Goal: Task Accomplishment & Management: Use online tool/utility

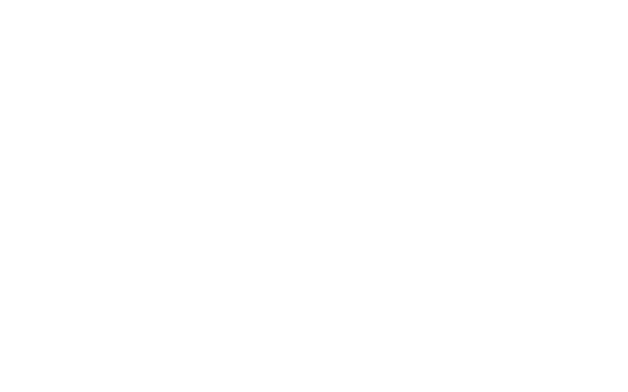
click at [520, 32] on body at bounding box center [314, 196] width 628 height 392
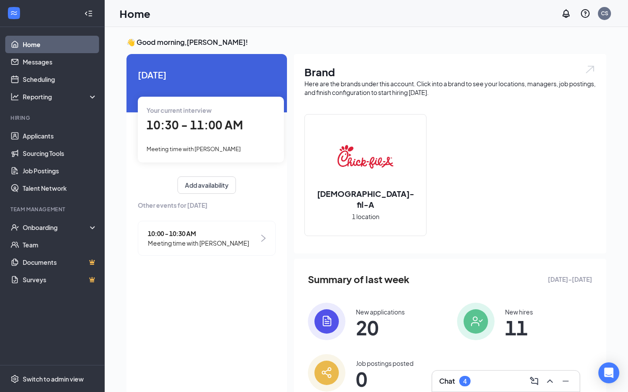
click at [215, 233] on span "10:00 - 10:30 AM" at bounding box center [198, 234] width 101 height 10
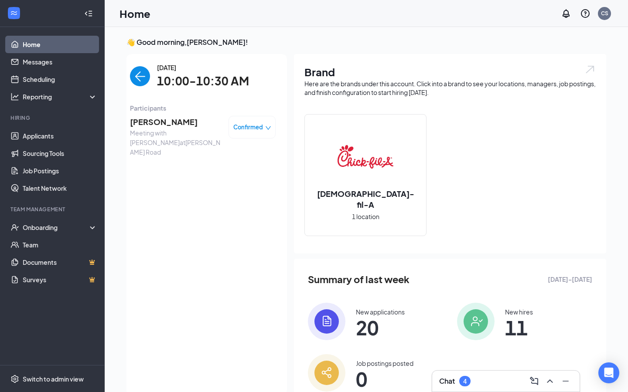
scroll to position [3, 0]
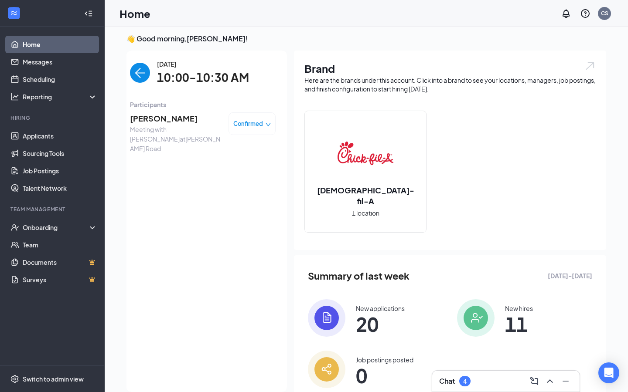
click at [251, 122] on span "Confirmed" at bounding box center [248, 123] width 30 height 9
click at [245, 152] on span "Request Reschedule" at bounding box center [234, 149] width 60 height 10
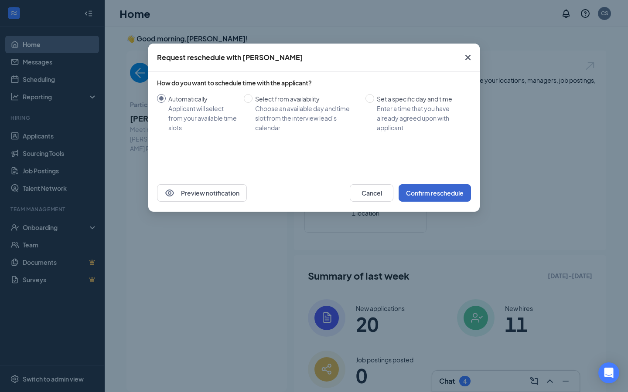
click at [435, 190] on button "Confirm reschedule" at bounding box center [434, 192] width 72 height 17
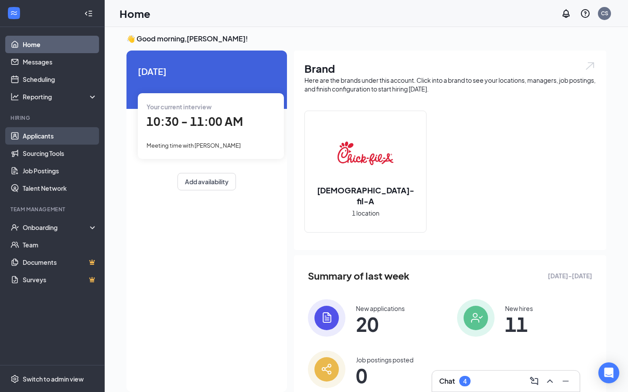
click at [44, 140] on link "Applicants" at bounding box center [60, 135] width 75 height 17
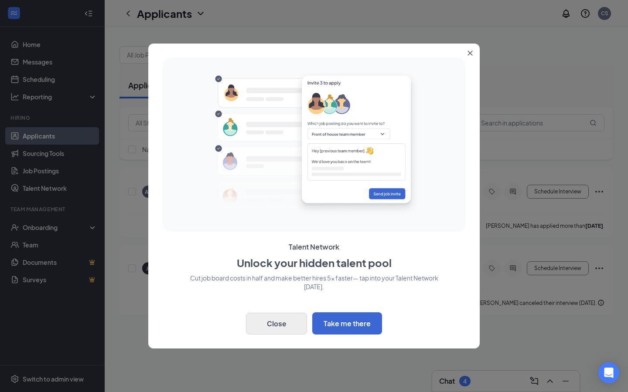
click at [273, 331] on button "Close" at bounding box center [276, 324] width 61 height 22
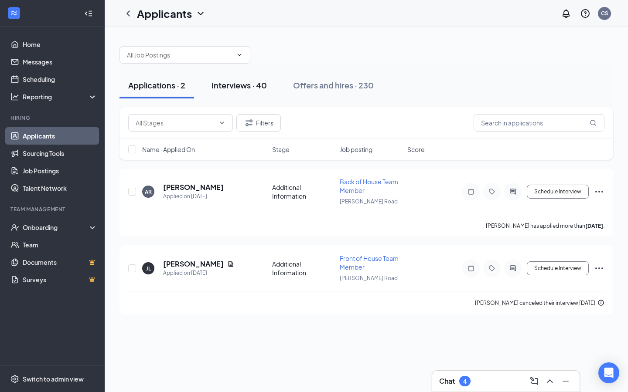
click at [233, 91] on button "Interviews · 40" at bounding box center [239, 85] width 73 height 26
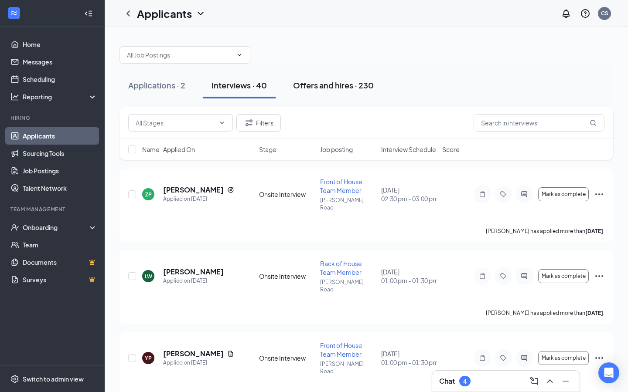
click at [300, 91] on button "Offers and hires · 230" at bounding box center [333, 85] width 98 height 26
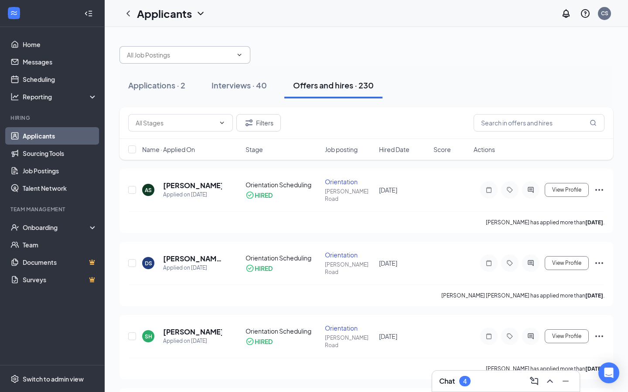
click at [202, 62] on span at bounding box center [184, 54] width 131 height 17
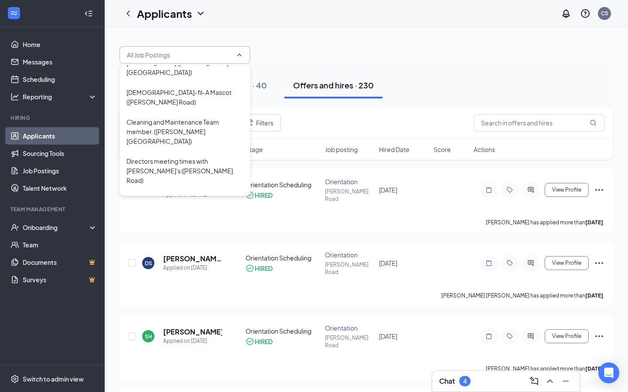
scroll to position [476, 0]
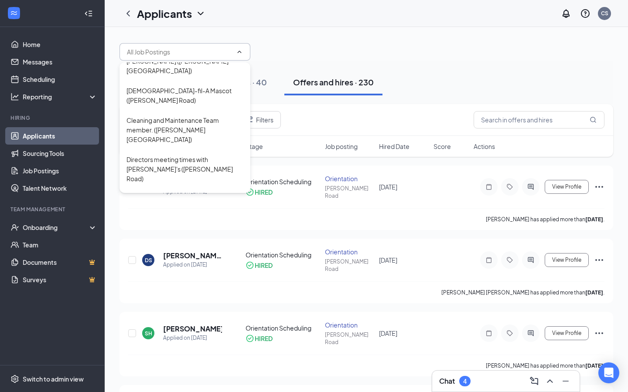
click at [174, 214] on div "Leadership Evaluation Training ([PERSON_NAME] Road)" at bounding box center [184, 223] width 117 height 19
type input "Leadership Evaluation Training ([PERSON_NAME] Road)"
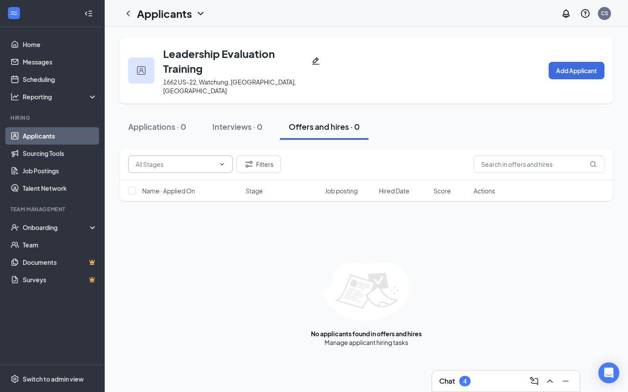
click at [223, 161] on icon "ChevronDown" at bounding box center [221, 164] width 7 height 7
click at [216, 127] on button "Interviews · 0" at bounding box center [238, 127] width 68 height 26
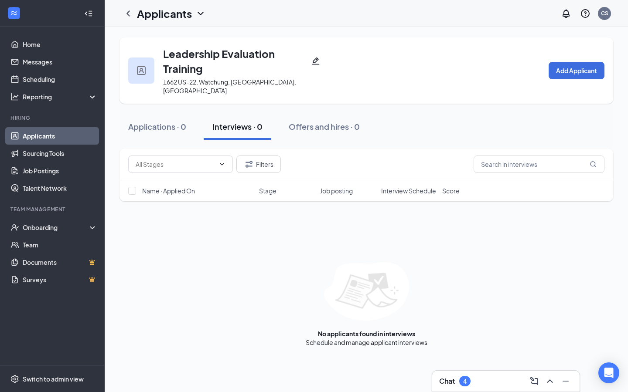
click at [167, 12] on h1 "Applicants" at bounding box center [164, 13] width 55 height 15
click at [124, 14] on icon "ChevronLeft" at bounding box center [128, 13] width 10 height 10
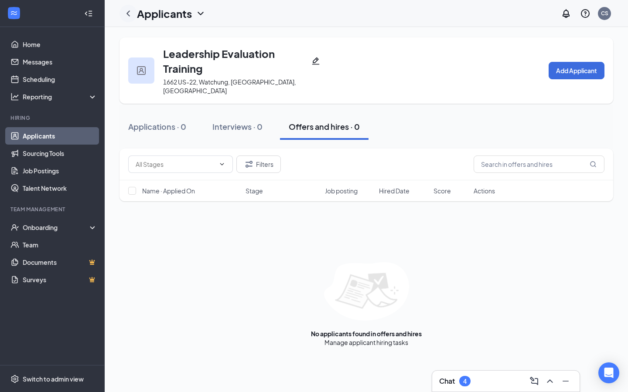
click at [124, 14] on icon "ChevronLeft" at bounding box center [128, 13] width 10 height 10
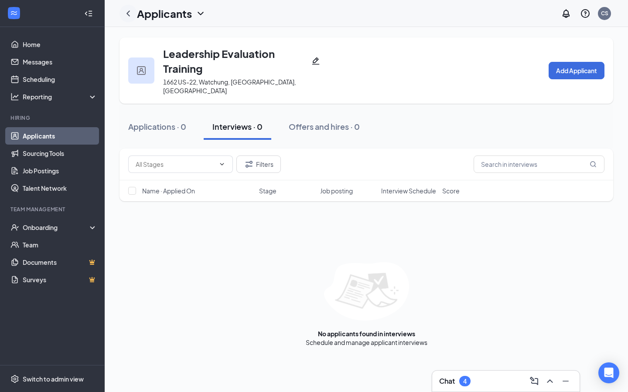
click at [128, 14] on icon "ChevronLeft" at bounding box center [127, 13] width 3 height 6
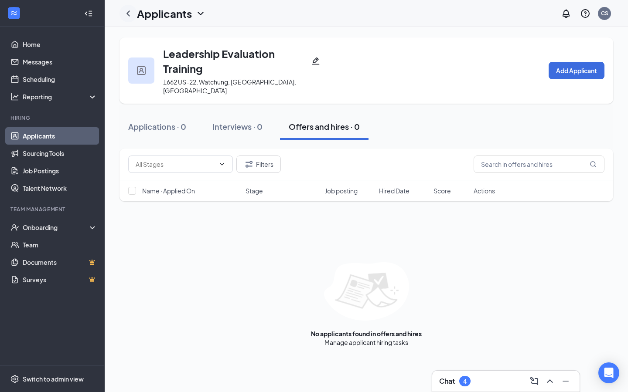
click at [128, 14] on icon "ChevronLeft" at bounding box center [127, 13] width 3 height 6
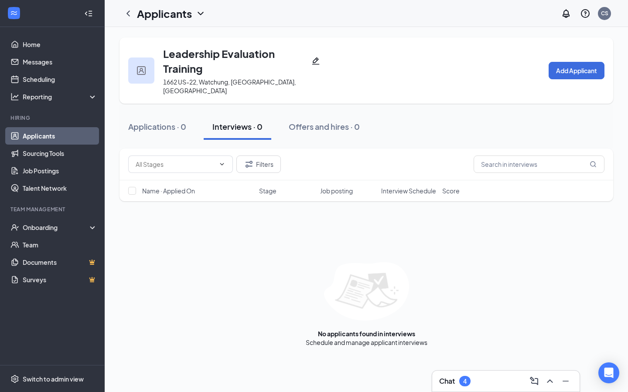
click at [41, 135] on link "Applicants" at bounding box center [60, 135] width 75 height 17
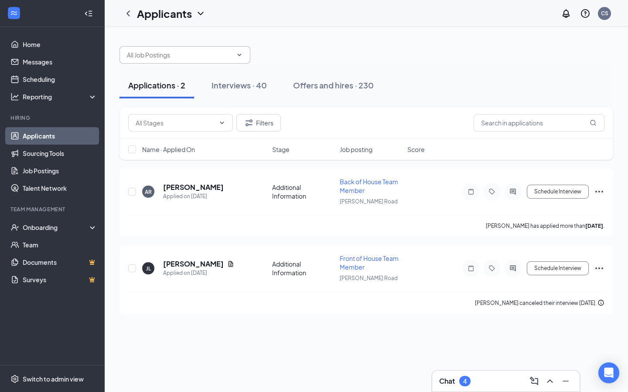
click at [176, 60] on span at bounding box center [184, 54] width 131 height 17
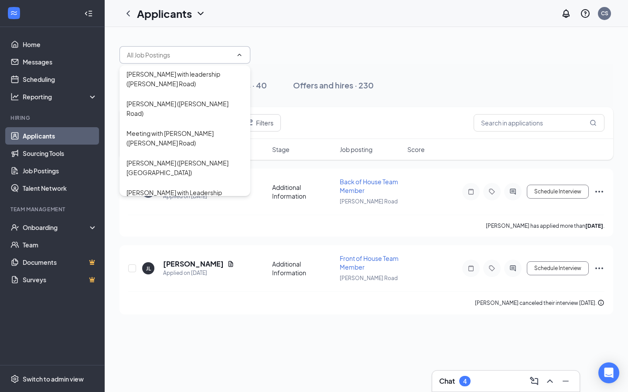
scroll to position [122, 0]
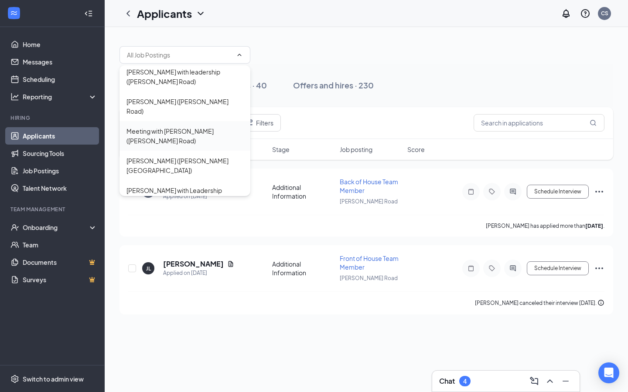
click at [178, 126] on div "Meeting with [PERSON_NAME] ([PERSON_NAME] Road)" at bounding box center [184, 135] width 117 height 19
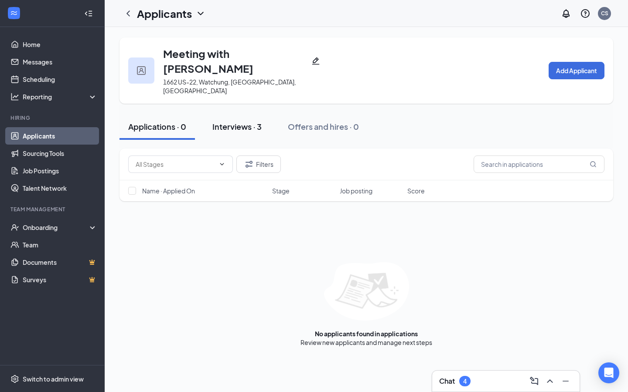
click at [250, 121] on div "Interviews · 3" at bounding box center [236, 126] width 49 height 11
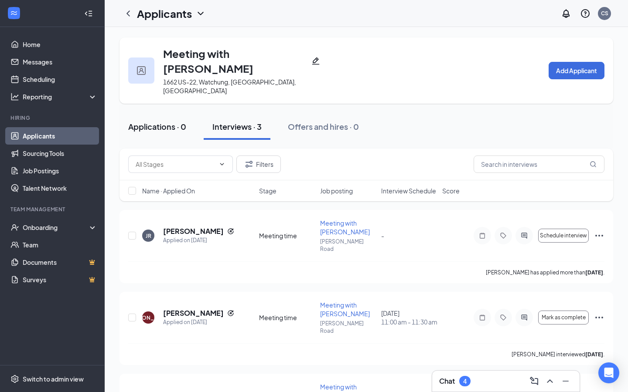
click at [170, 121] on div "Applications · 0" at bounding box center [157, 126] width 58 height 11
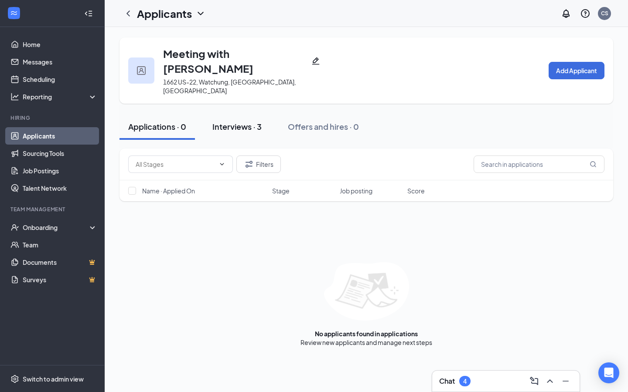
click at [254, 121] on div "Interviews · 3" at bounding box center [236, 126] width 49 height 11
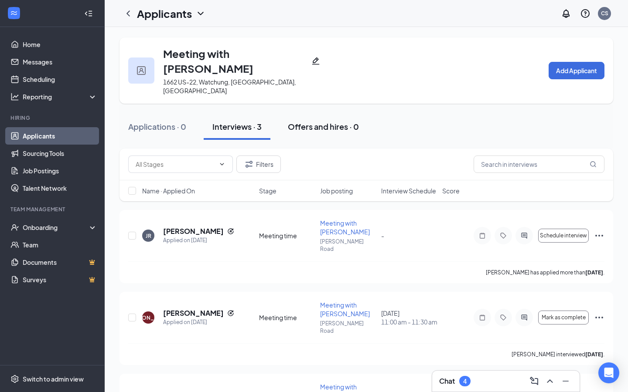
click at [326, 121] on div "Offers and hires · 0" at bounding box center [323, 126] width 71 height 11
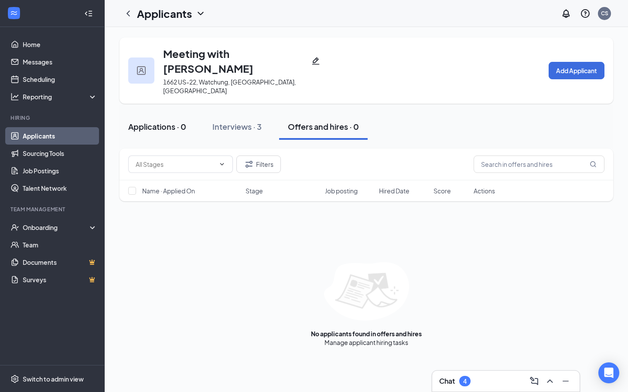
click at [160, 121] on div "Applications · 0" at bounding box center [157, 126] width 58 height 11
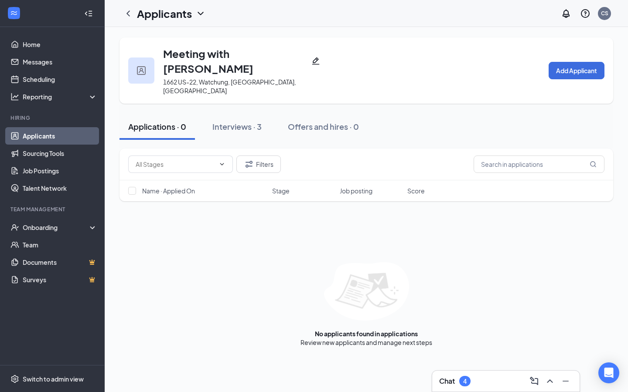
click at [312, 58] on icon "Pencil" at bounding box center [315, 61] width 7 height 7
click at [41, 170] on link "Job Postings" at bounding box center [60, 170] width 75 height 17
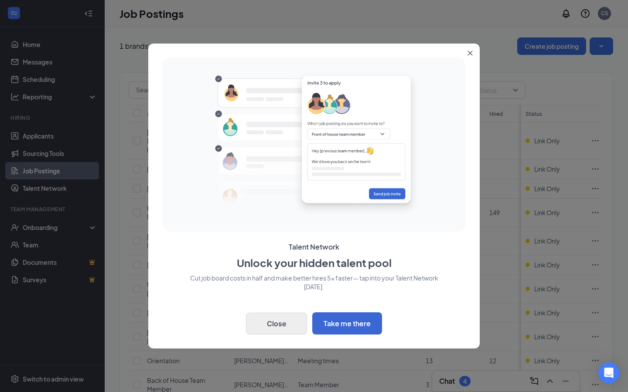
click at [266, 322] on button "Close" at bounding box center [276, 324] width 61 height 22
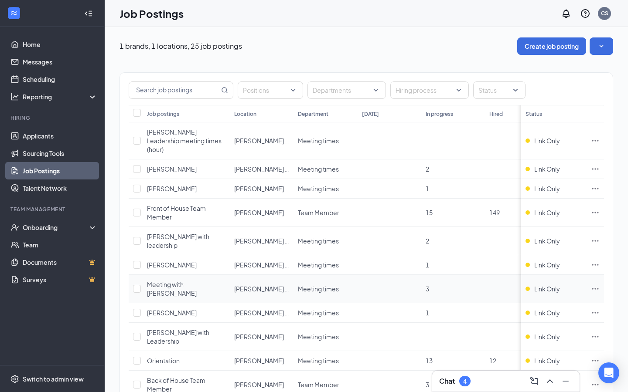
click at [594, 285] on icon "Ellipses" at bounding box center [595, 289] width 9 height 9
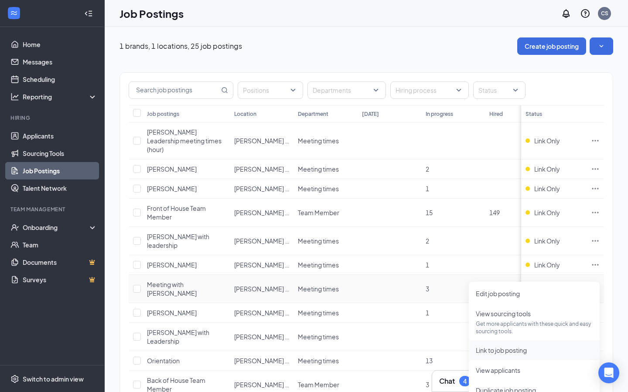
click at [526, 353] on span "Link to job posting" at bounding box center [500, 350] width 51 height 8
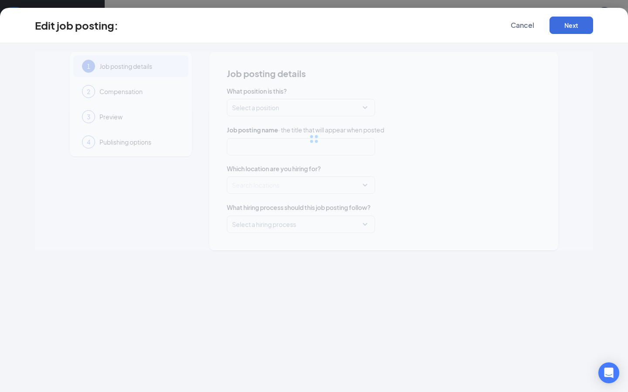
type input "Meeting with [PERSON_NAME]"
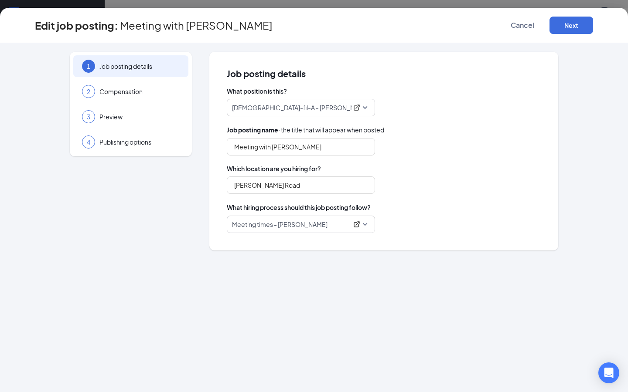
type input "[PERSON_NAME] Road"
